Goal: Task Accomplishment & Management: Manage account settings

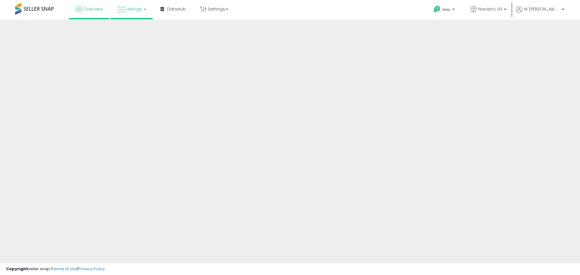
click at [124, 10] on icon at bounding box center [121, 10] width 8 height 8
click at [135, 13] on link "Listings" at bounding box center [131, 9] width 38 height 18
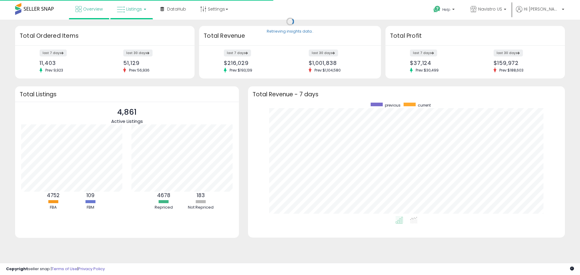
scroll to position [114, 305]
click at [136, 12] on link "Listings" at bounding box center [131, 9] width 38 height 18
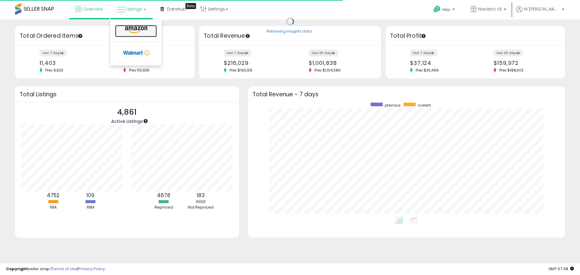
click at [137, 28] on icon at bounding box center [136, 30] width 26 height 8
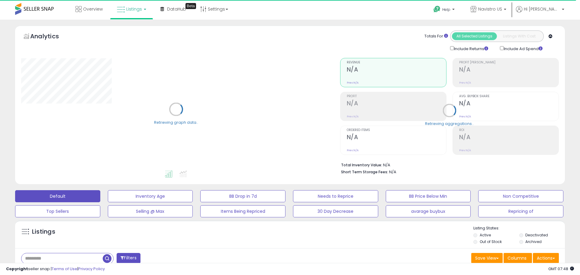
click at [70, 256] on input "text" at bounding box center [61, 258] width 81 height 11
paste input "**********"
type input "**********"
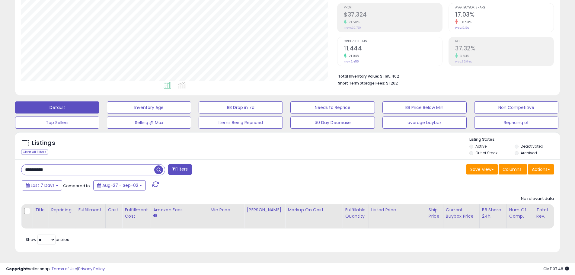
scroll to position [124, 316]
click at [520, 144] on li "Deactivated" at bounding box center [537, 147] width 44 height 7
click at [519, 150] on li "Archived" at bounding box center [537, 153] width 44 height 7
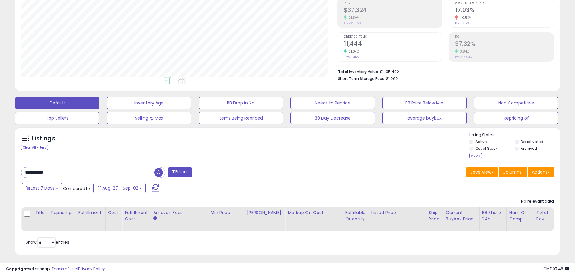
drag, startPoint x: 176, startPoint y: 170, endPoint x: 177, endPoint y: 151, distance: 18.4
click at [177, 151] on div "Listings Clear All Filters Active" at bounding box center [287, 191] width 545 height 128
click at [157, 171] on span "button" at bounding box center [158, 172] width 9 height 9
click at [156, 172] on span "button" at bounding box center [158, 172] width 9 height 9
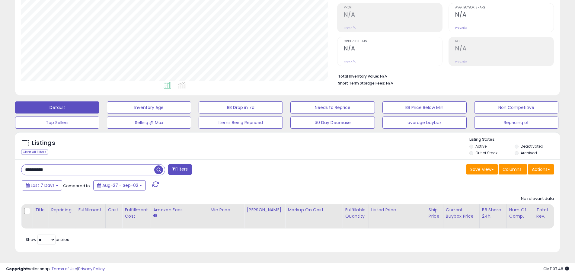
click at [521, 144] on li "Deactivated" at bounding box center [537, 147] width 44 height 7
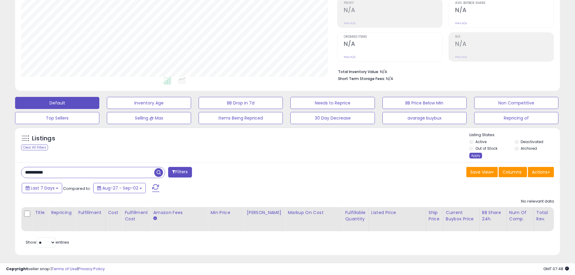
click at [474, 154] on div "Apply" at bounding box center [476, 156] width 13 height 6
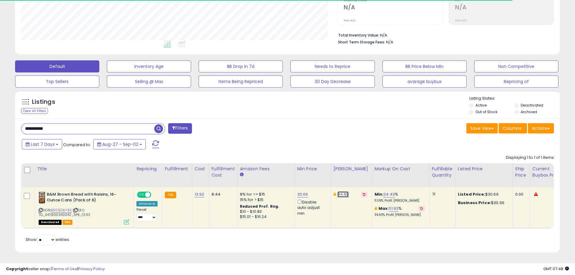
click at [338, 191] on link "44.99" at bounding box center [343, 194] width 11 height 6
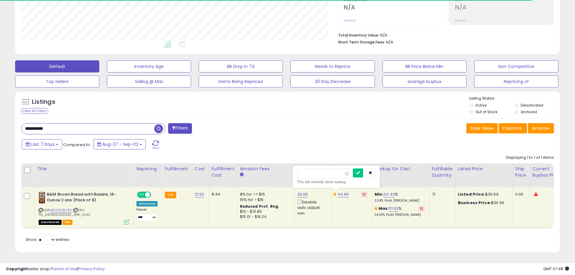
drag, startPoint x: 317, startPoint y: 168, endPoint x: 290, endPoint y: 171, distance: 27.0
click at [290, 171] on table "Title Repricing" at bounding box center [480, 195] width 919 height 65
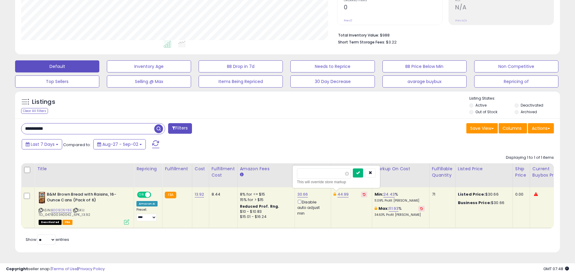
type input "**"
click at [363, 170] on button "submit" at bounding box center [358, 172] width 10 height 9
click at [376, 168] on button "button" at bounding box center [370, 172] width 10 height 9
click at [302, 187] on td "30.66 Disable auto adjust min" at bounding box center [313, 207] width 36 height 41
click at [300, 192] on link "30.66" at bounding box center [302, 194] width 11 height 6
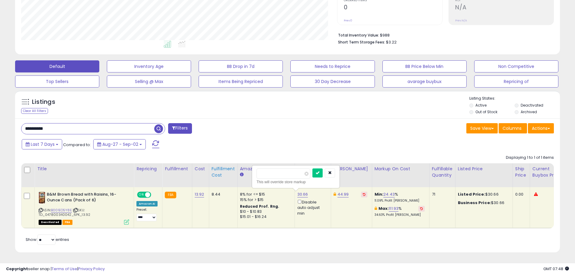
drag, startPoint x: 286, startPoint y: 168, endPoint x: 209, endPoint y: 168, distance: 77.3
click at [209, 168] on table "Title Repricing" at bounding box center [480, 195] width 919 height 65
type input "**"
click at [323, 172] on button "submit" at bounding box center [318, 172] width 10 height 9
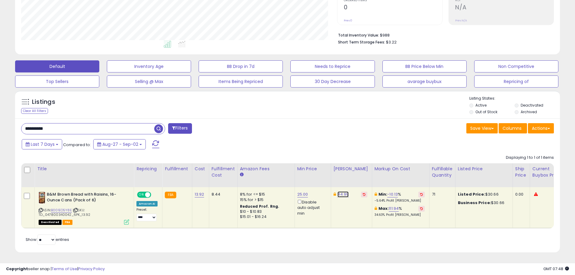
click at [339, 191] on link "44.99" at bounding box center [343, 194] width 11 height 6
drag, startPoint x: 319, startPoint y: 168, endPoint x: 289, endPoint y: 167, distance: 30.8
click at [289, 167] on table "Title Repricing" at bounding box center [480, 195] width 919 height 65
type input "**"
click at [363, 170] on button "submit" at bounding box center [358, 172] width 10 height 9
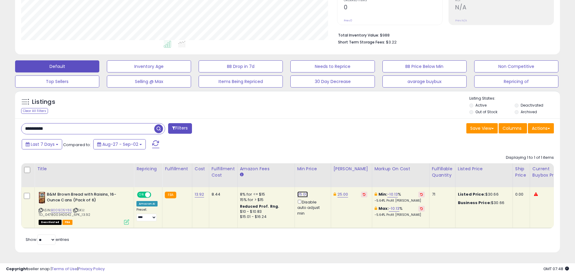
click at [304, 191] on link "25.00" at bounding box center [302, 194] width 11 height 6
drag, startPoint x: 292, startPoint y: 171, endPoint x: 260, endPoint y: 166, distance: 32.1
click at [260, 169] on input "*****" at bounding box center [284, 173] width 54 height 10
type input "*****"
click at [323, 168] on button "submit" at bounding box center [318, 172] width 10 height 9
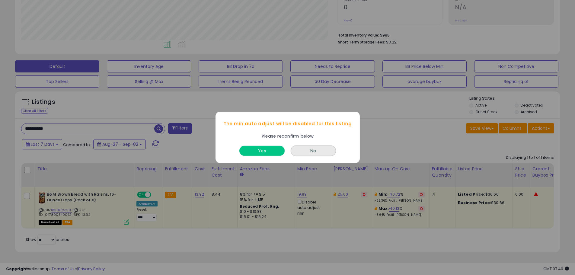
click at [266, 152] on button "Yes" at bounding box center [261, 151] width 45 height 10
